Goal: Navigation & Orientation: Find specific page/section

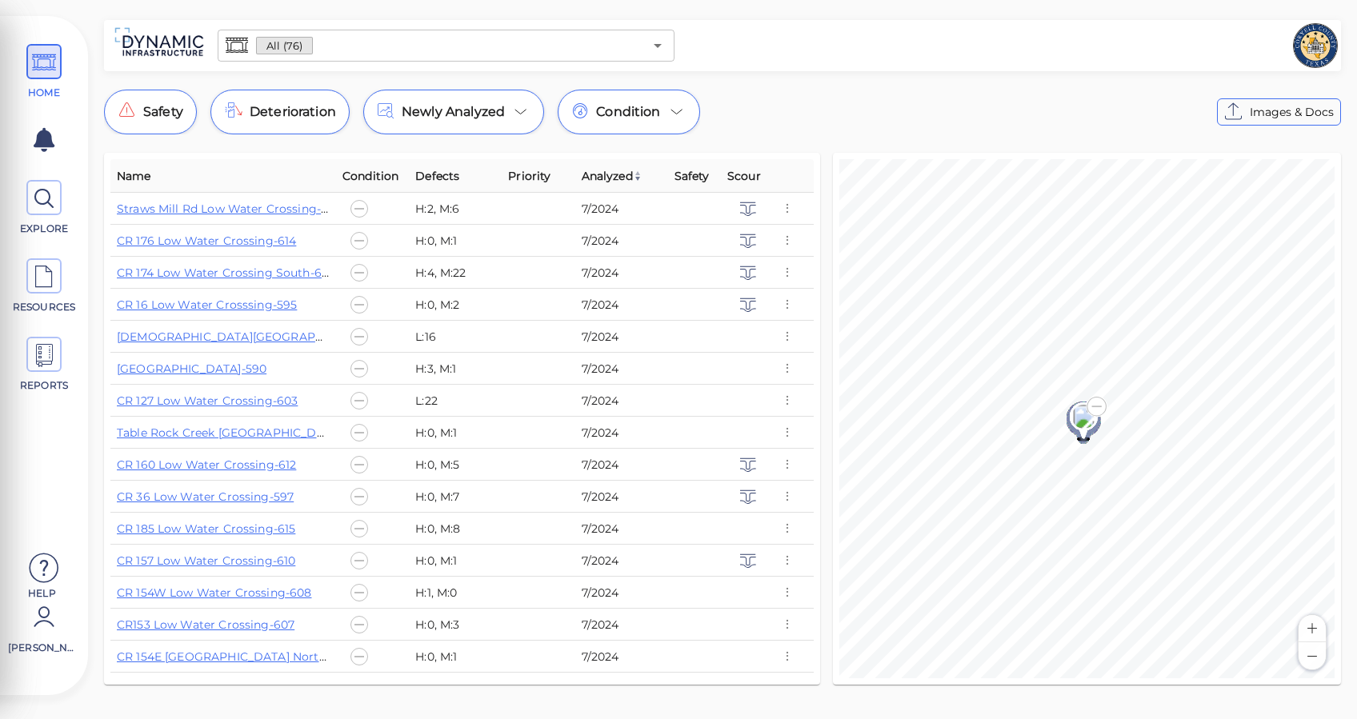
click at [51, 400] on div "HOME EXPLORE RESOURCES REPORTS" at bounding box center [44, 223] width 72 height 383
click at [45, 71] on icon at bounding box center [44, 63] width 24 height 36
click at [57, 213] on span at bounding box center [43, 197] width 35 height 35
